Goal: Find specific fact: Find specific fact

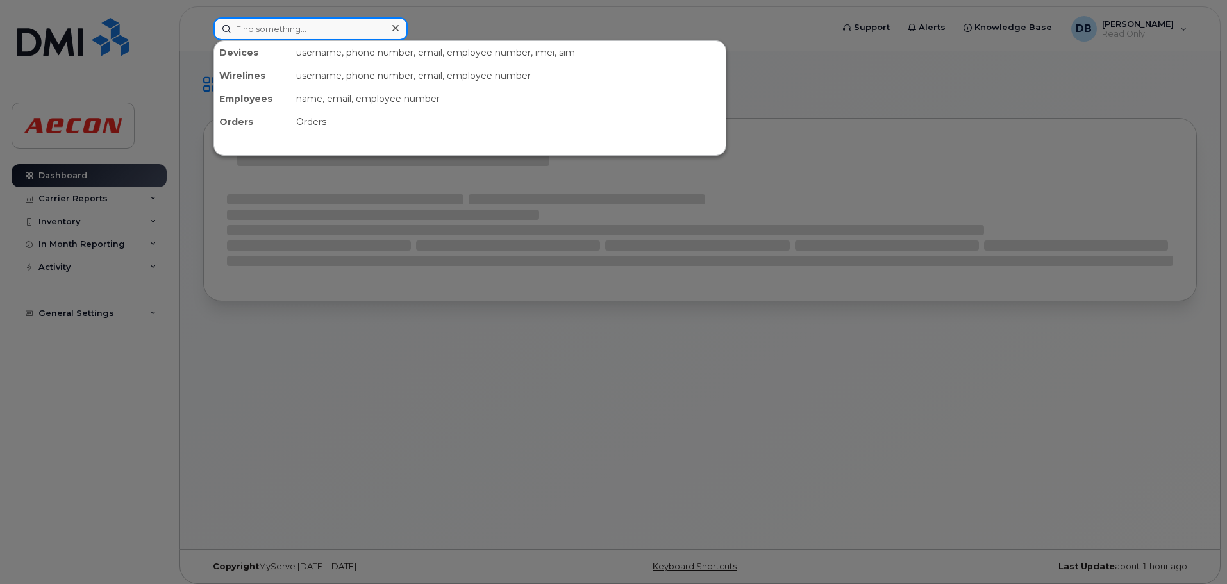
click at [337, 35] on input at bounding box center [310, 28] width 194 height 23
paste input "[PHONE_NUMBER]"
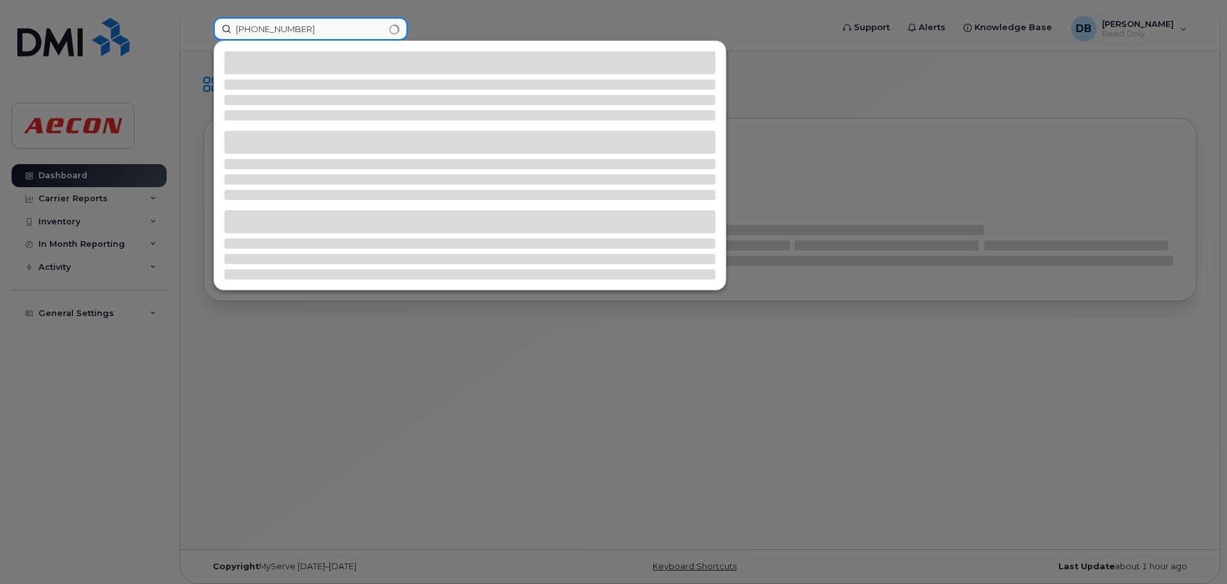
type input "[PHONE_NUMBER]"
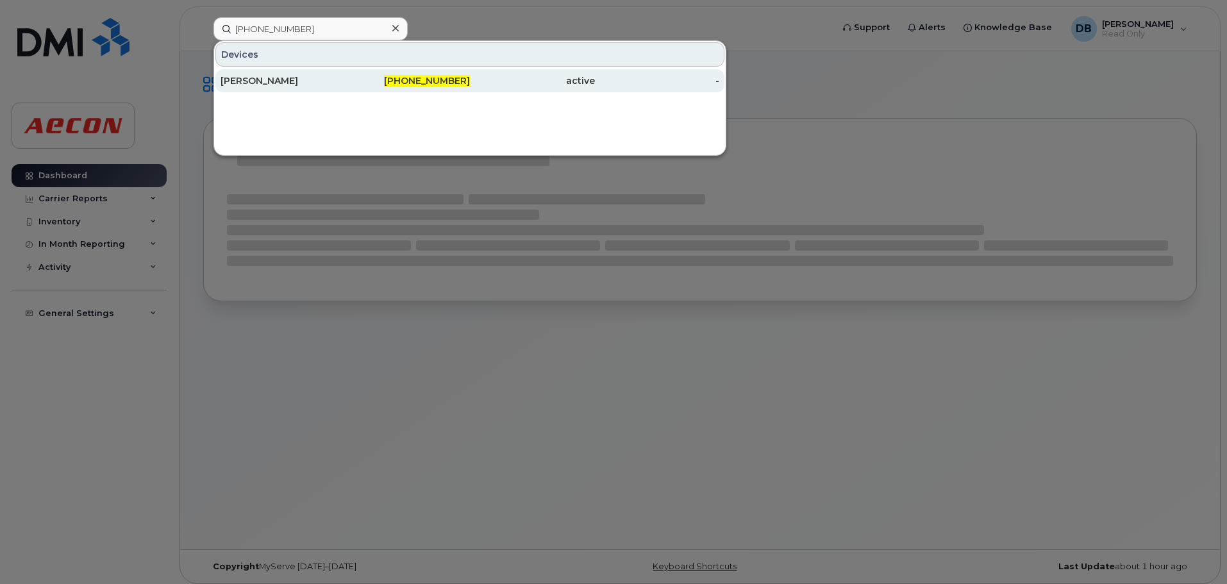
click at [240, 85] on div "[PERSON_NAME]" at bounding box center [283, 80] width 125 height 13
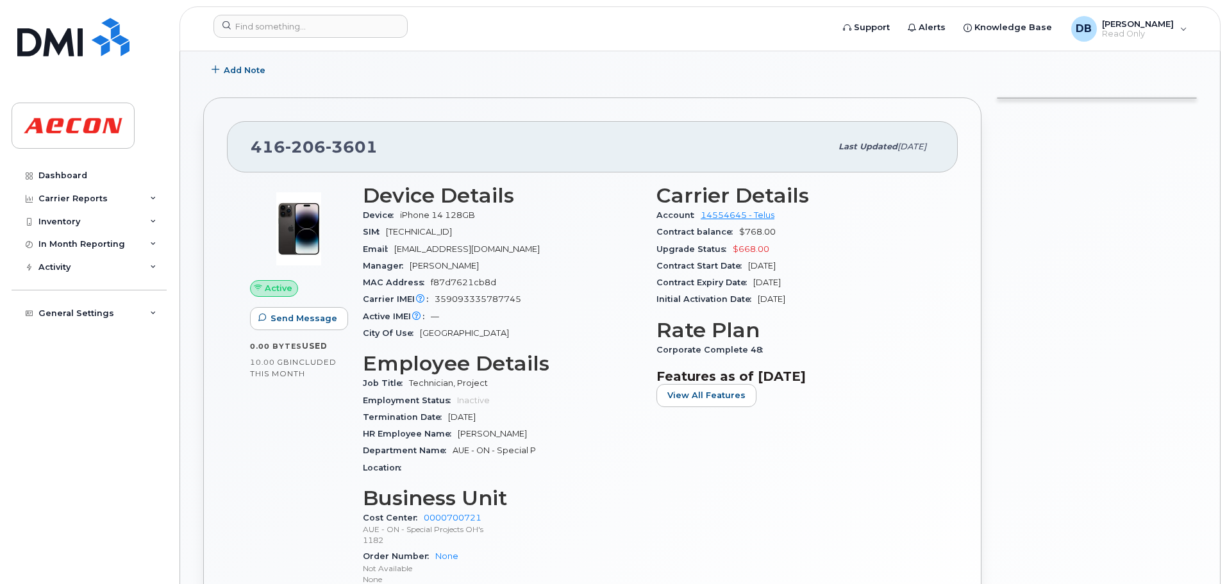
scroll to position [192, 0]
drag, startPoint x: 435, startPoint y: 295, endPoint x: 519, endPoint y: 297, distance: 84.0
click at [519, 297] on span "359093335787745" at bounding box center [478, 297] width 87 height 10
copy span "359093335787745"
